Goal: Information Seeking & Learning: Find contact information

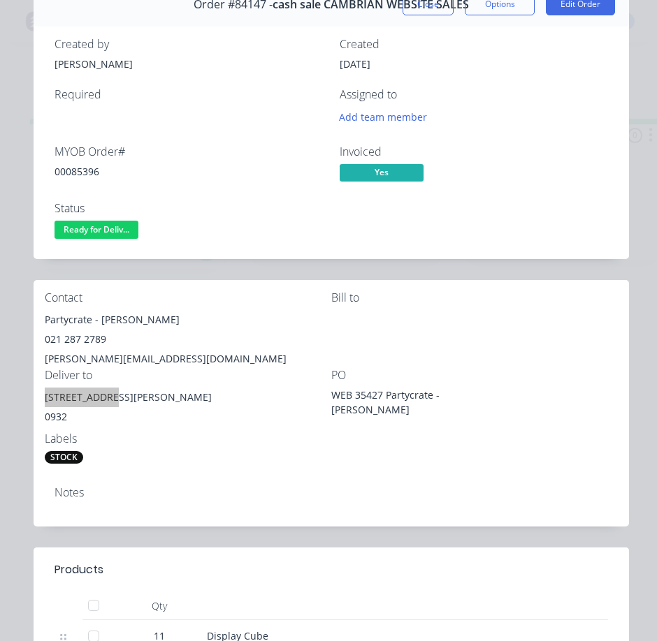
scroll to position [70, 0]
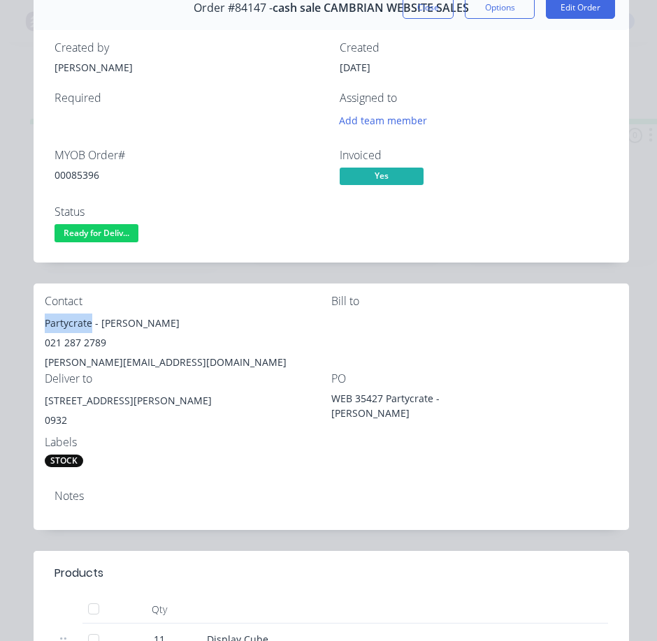
drag, startPoint x: 91, startPoint y: 326, endPoint x: 39, endPoint y: 325, distance: 51.7
click at [39, 325] on div "Contact Partycrate - [PERSON_NAME] 021 287 2789 [PERSON_NAME][EMAIL_ADDRESS][DO…" at bounding box center [331, 382] width 595 height 196
copy div "Partycrate"
drag, startPoint x: 99, startPoint y: 325, endPoint x: 193, endPoint y: 321, distance: 93.7
click at [193, 321] on div "Partycrate - [PERSON_NAME]" at bounding box center [188, 324] width 286 height 20
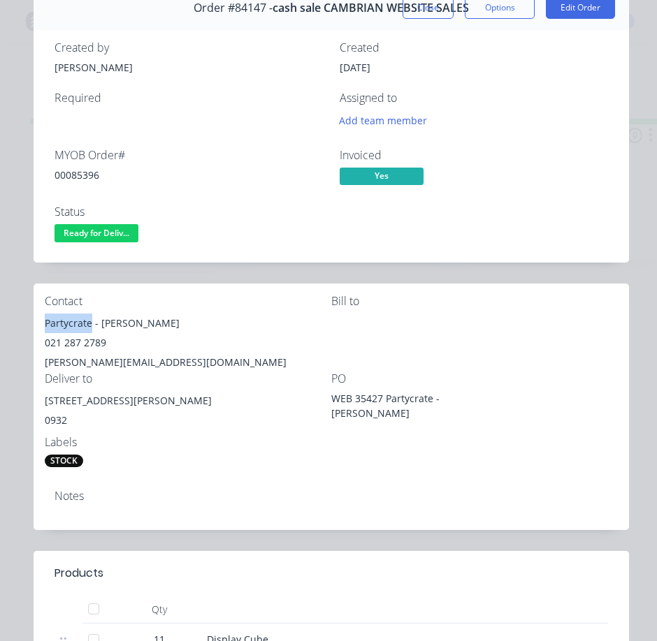
copy div "[PERSON_NAME]"
click at [77, 335] on div "021 287 2789" at bounding box center [188, 343] width 286 height 20
click at [78, 336] on div "021 287 2789" at bounding box center [188, 343] width 286 height 20
copy div "021 287 2789"
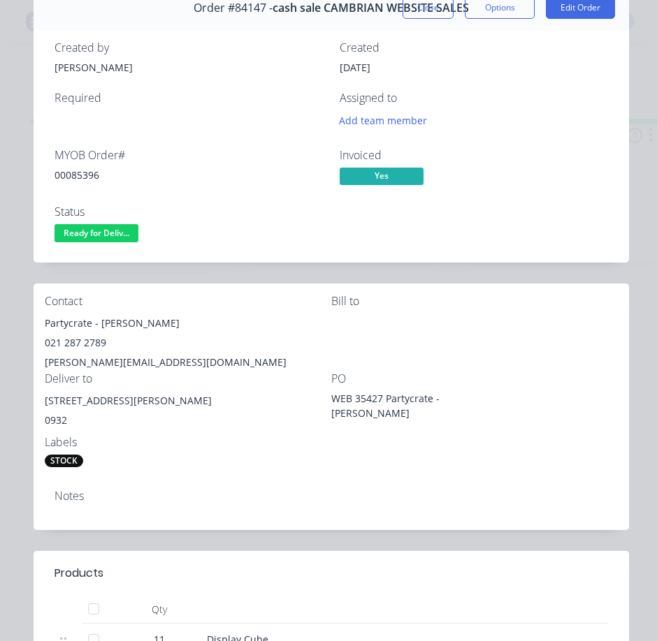
click at [123, 360] on div "[PERSON_NAME][EMAIL_ADDRESS][DOMAIN_NAME]" at bounding box center [188, 363] width 286 height 20
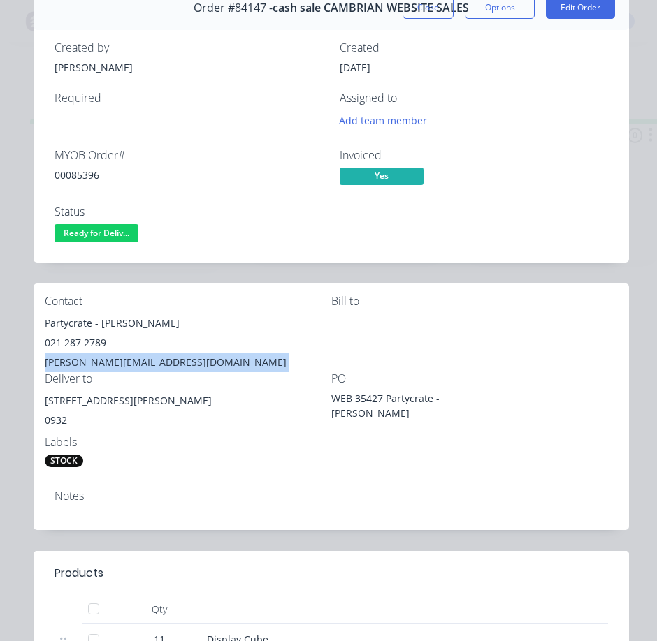
click at [124, 360] on div "[PERSON_NAME][EMAIL_ADDRESS][DOMAIN_NAME]" at bounding box center [188, 363] width 286 height 20
copy div "[PERSON_NAME][EMAIL_ADDRESS][DOMAIN_NAME]"
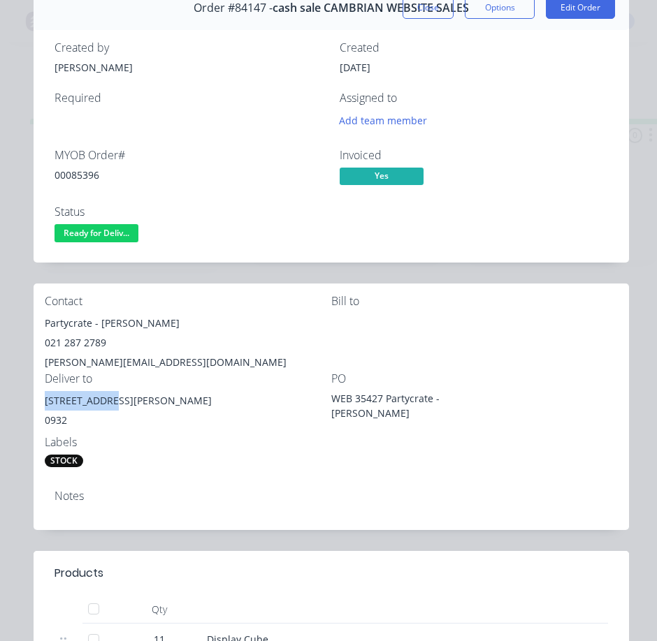
drag, startPoint x: 106, startPoint y: 404, endPoint x: 41, endPoint y: 397, distance: 64.7
click at [41, 397] on div "Contact Partycrate - [PERSON_NAME] 021 287 2789 [PERSON_NAME][EMAIL_ADDRESS][DO…" at bounding box center [331, 382] width 595 height 196
copy div "[STREET_ADDRESS][PERSON_NAME]"
click at [305, 498] on div "Notes" at bounding box center [331, 496] width 553 height 13
click at [85, 174] on div "00085396" at bounding box center [189, 175] width 268 height 15
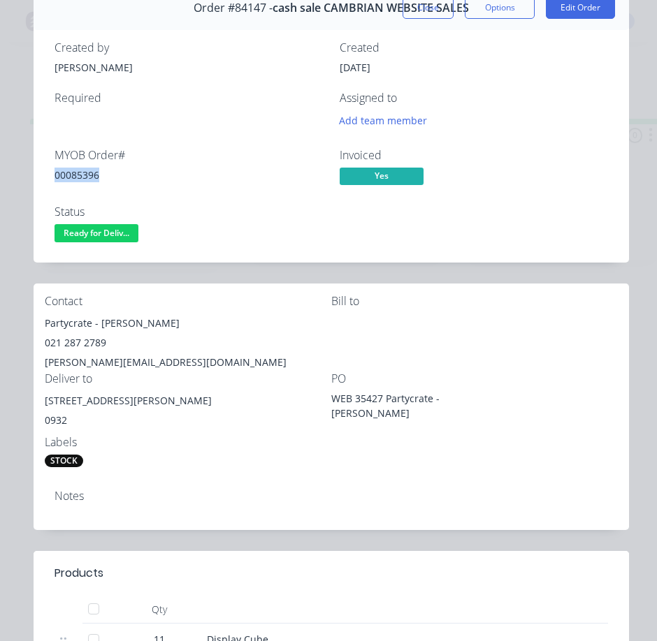
click at [89, 175] on div "00085396" at bounding box center [189, 175] width 268 height 15
copy div "00085396"
